Goal: Find specific page/section: Find specific page/section

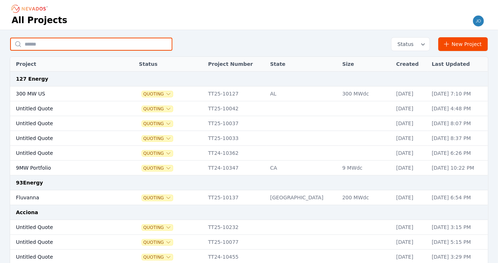
click at [101, 42] on input "text" at bounding box center [91, 44] width 162 height 13
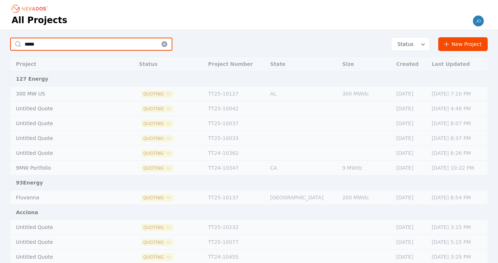
type input "*****"
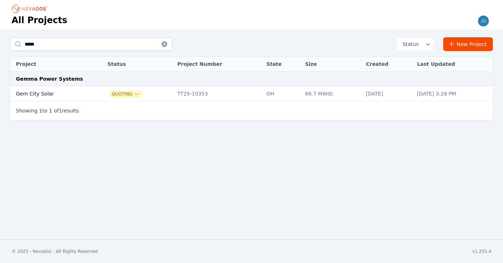
click at [38, 91] on td "Gem City Solar" at bounding box center [50, 94] width 81 height 15
